Goal: Check status: Check status

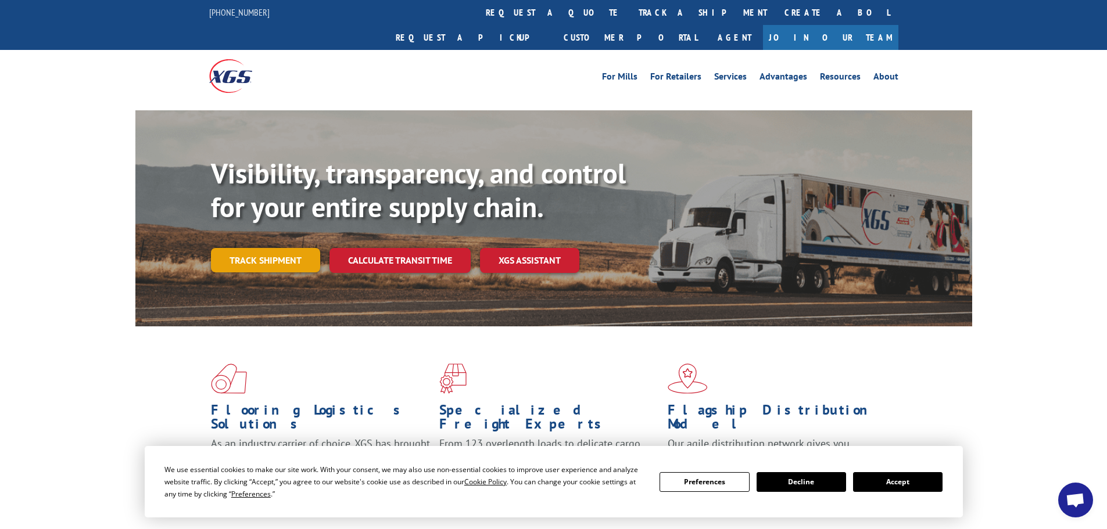
click at [271, 248] on link "Track shipment" at bounding box center [265, 260] width 109 height 24
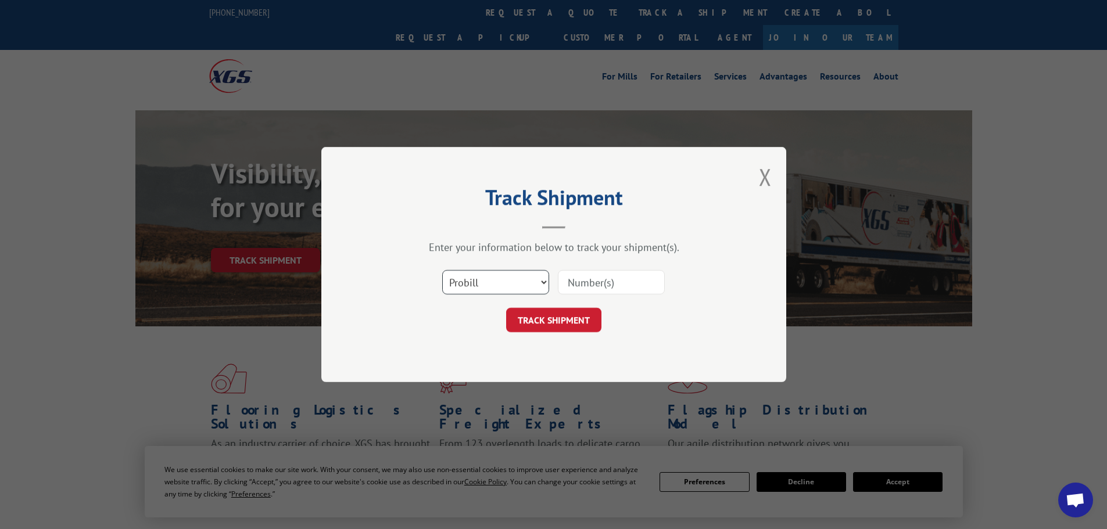
click at [488, 286] on select "Select category... Probill BOL PO" at bounding box center [495, 282] width 107 height 24
select select "bol"
click at [442, 270] on select "Select category... Probill BOL PO" at bounding box center [495, 282] width 107 height 24
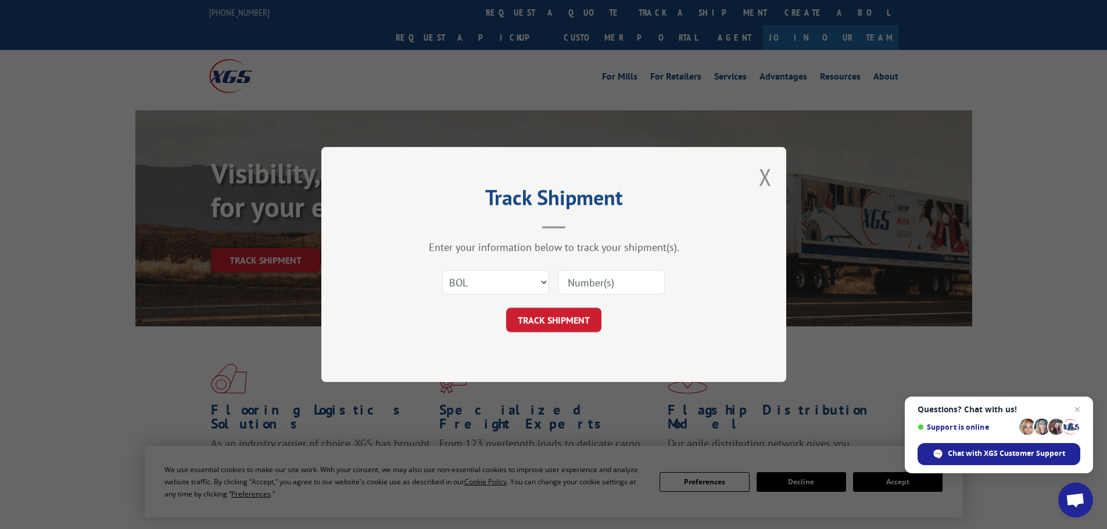
click at [597, 282] on input at bounding box center [611, 282] width 107 height 24
paste input "7032185"
type input "7032185"
click at [571, 319] on button "TRACK SHIPMENT" at bounding box center [553, 320] width 95 height 24
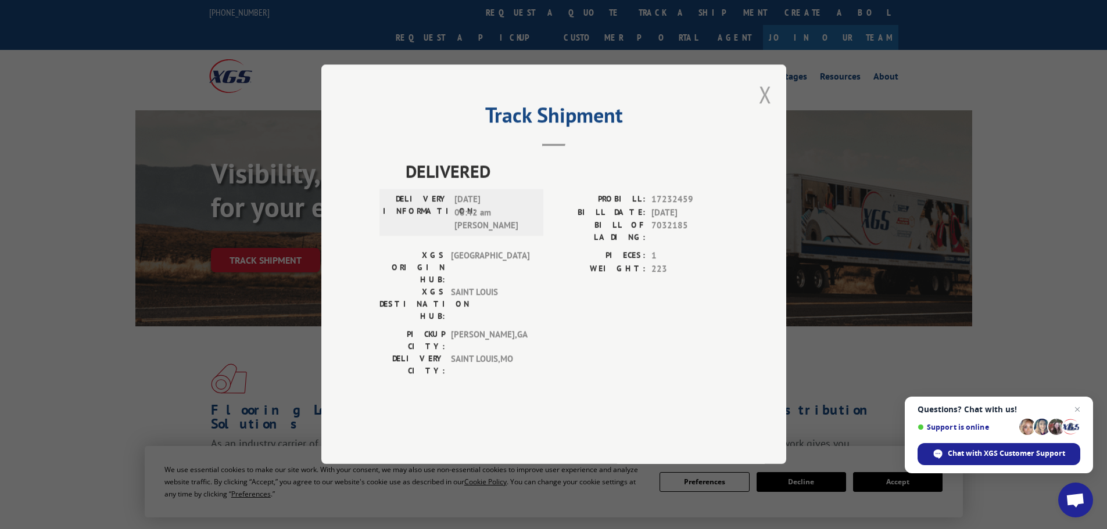
click at [767, 110] on button "Close modal" at bounding box center [765, 94] width 13 height 31
